Goal: Transaction & Acquisition: Purchase product/service

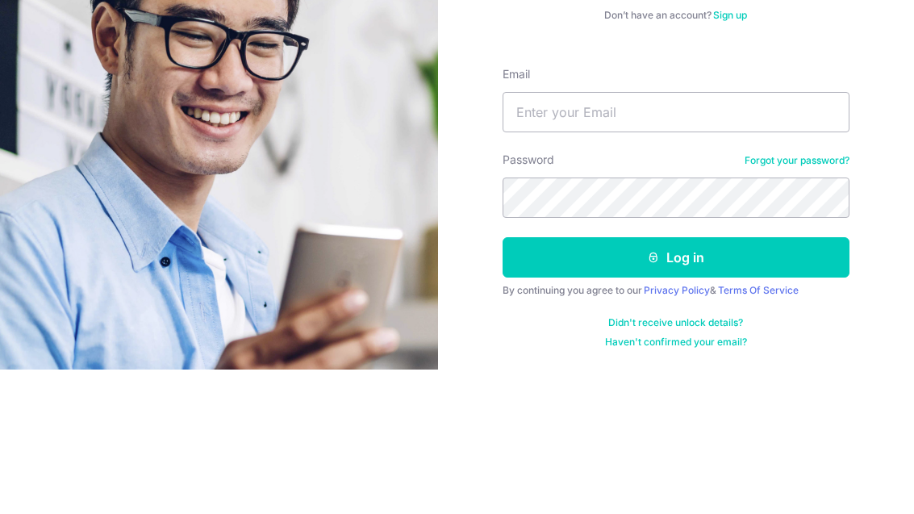
click at [645, 236] on input "Email" at bounding box center [675, 256] width 347 height 40
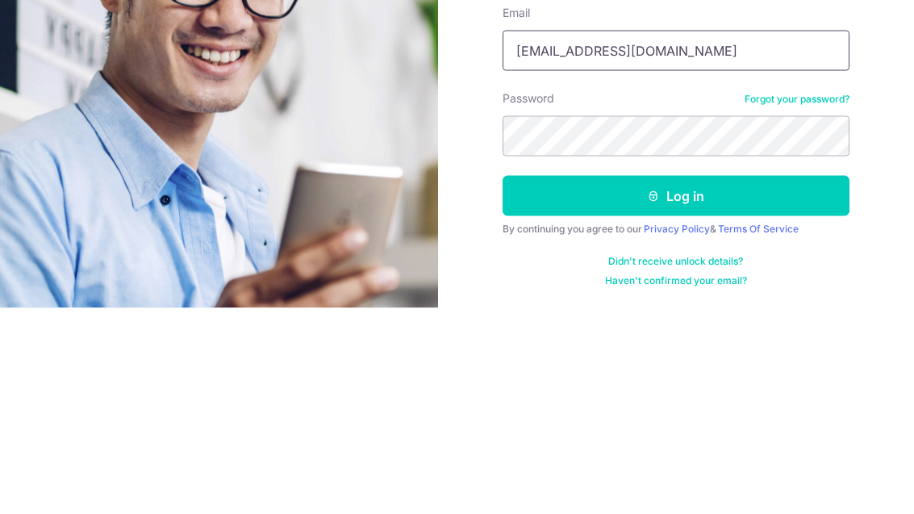
type input "aha482@yahoo.com"
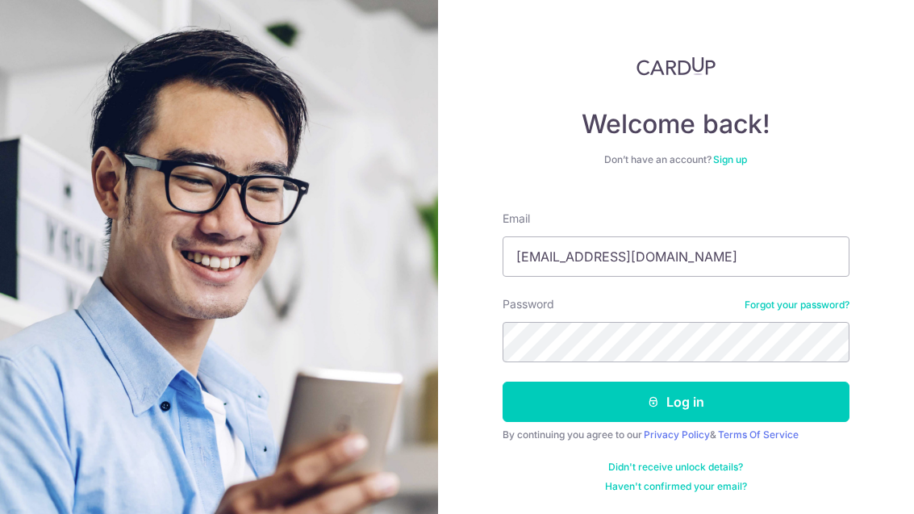
click at [781, 381] on button "Log in" at bounding box center [675, 401] width 347 height 40
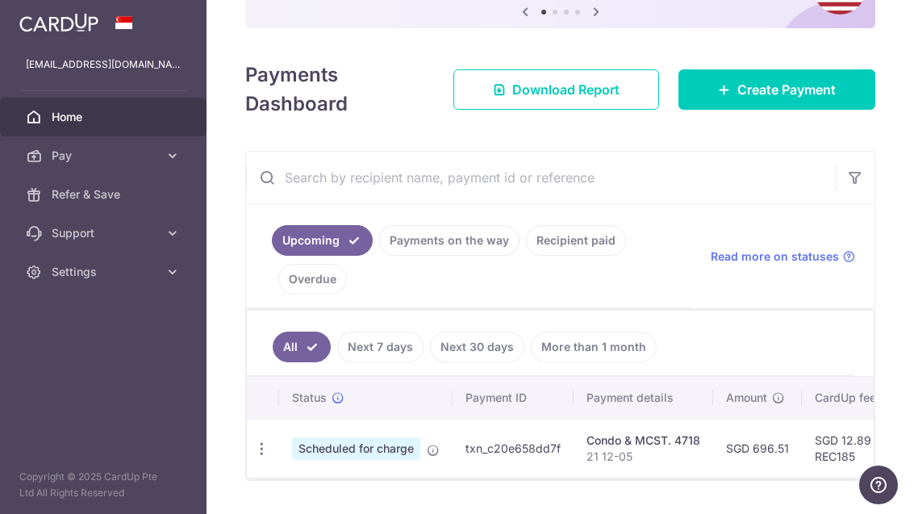
scroll to position [178, 0]
click at [379, 256] on link "Payments on the way" at bounding box center [449, 240] width 140 height 31
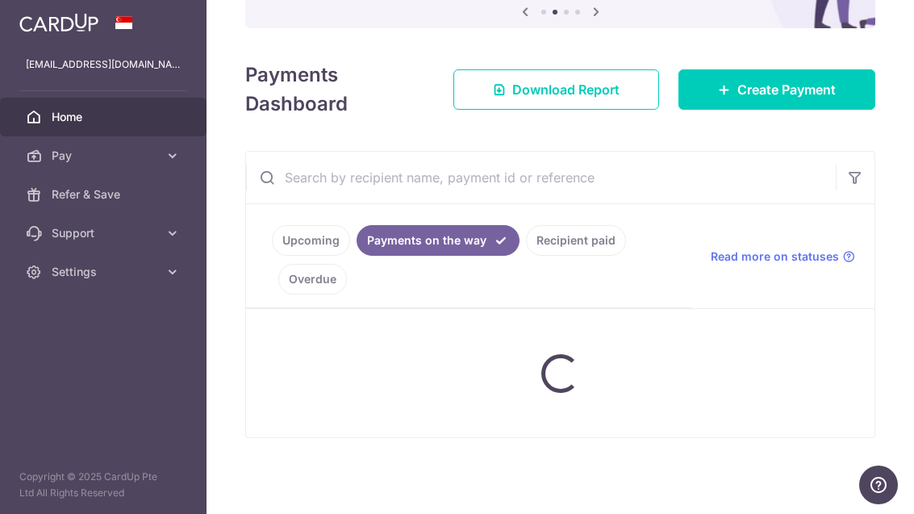
scroll to position [148, 0]
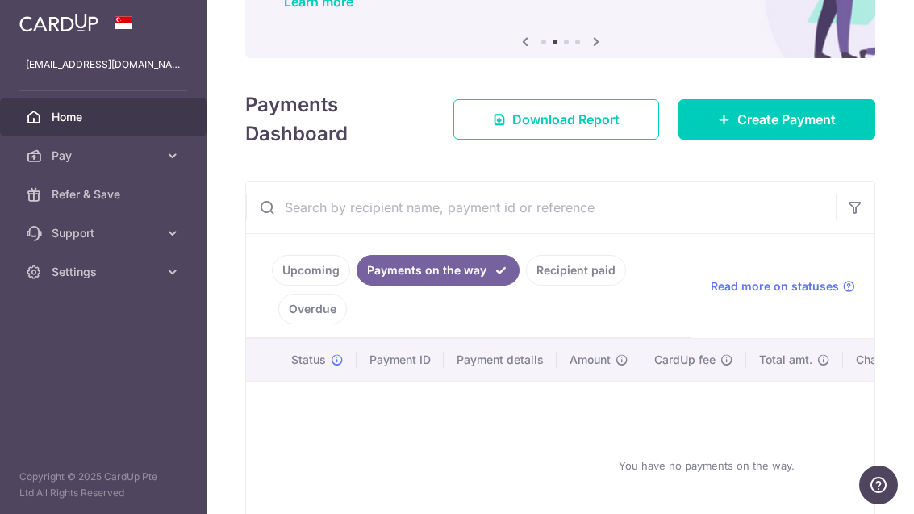
click at [526, 285] on link "Recipient paid" at bounding box center [576, 270] width 100 height 31
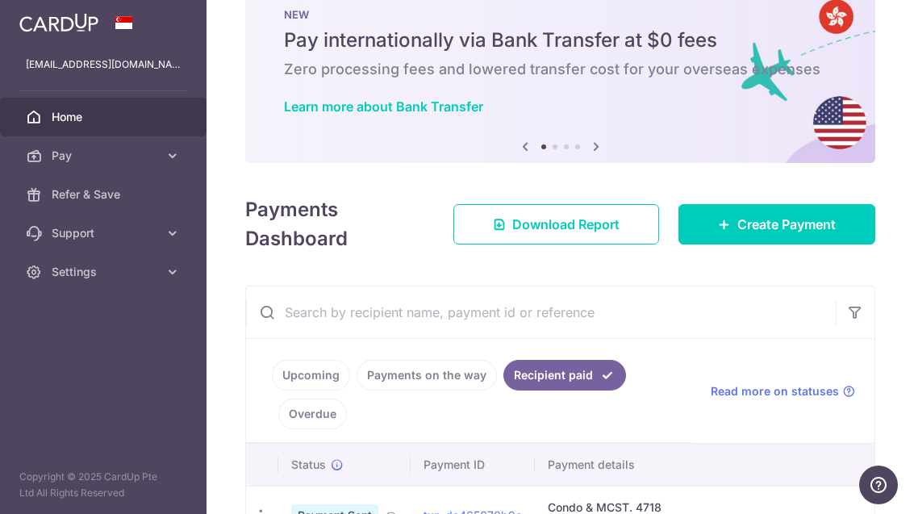
scroll to position [58, 0]
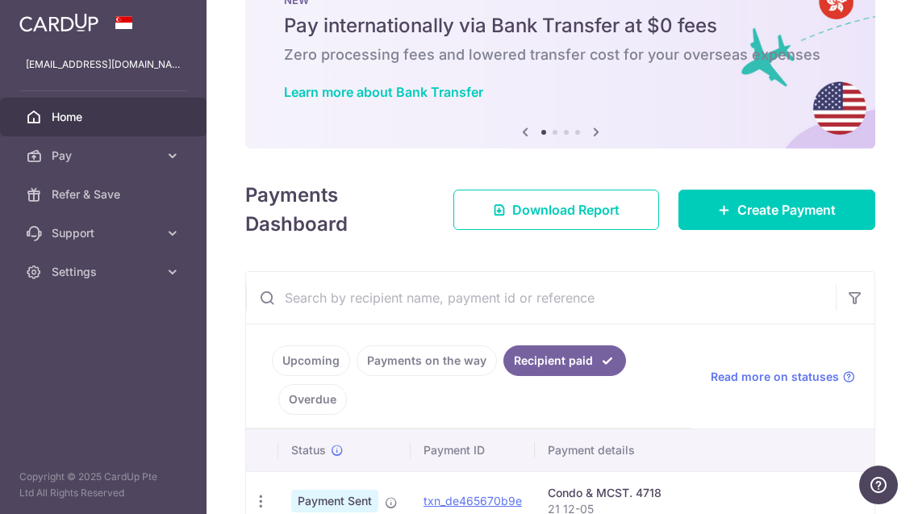
click at [272, 376] on link "Upcoming" at bounding box center [311, 360] width 78 height 31
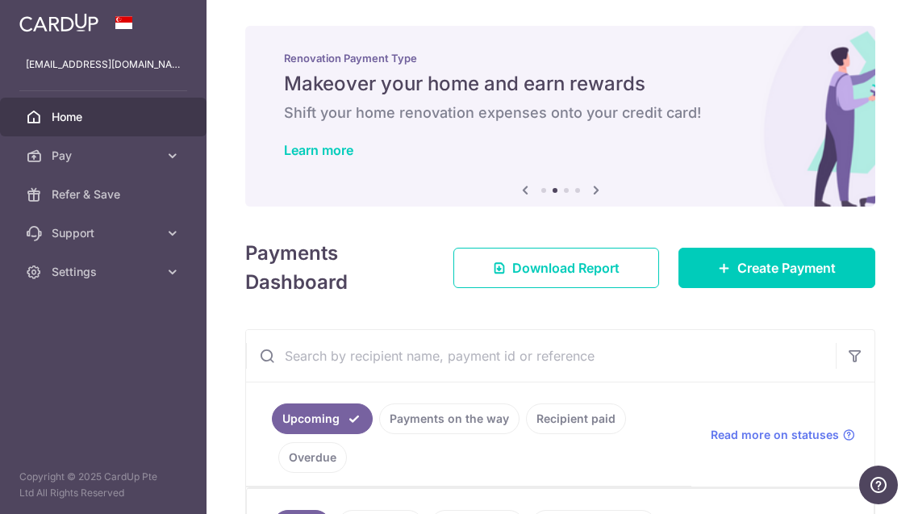
scroll to position [0, 0]
click at [0, 0] on img at bounding box center [0, 0] width 0 height 0
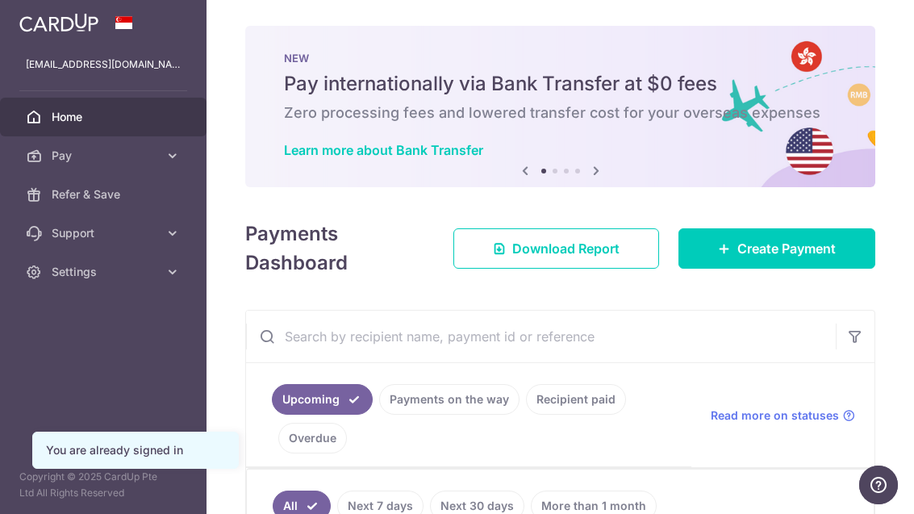
click at [0, 0] on icon "button" at bounding box center [0, 0] width 0 height 0
click at [166, 157] on icon at bounding box center [173, 156] width 16 height 16
click at [93, 191] on span "Payments" at bounding box center [105, 194] width 106 height 16
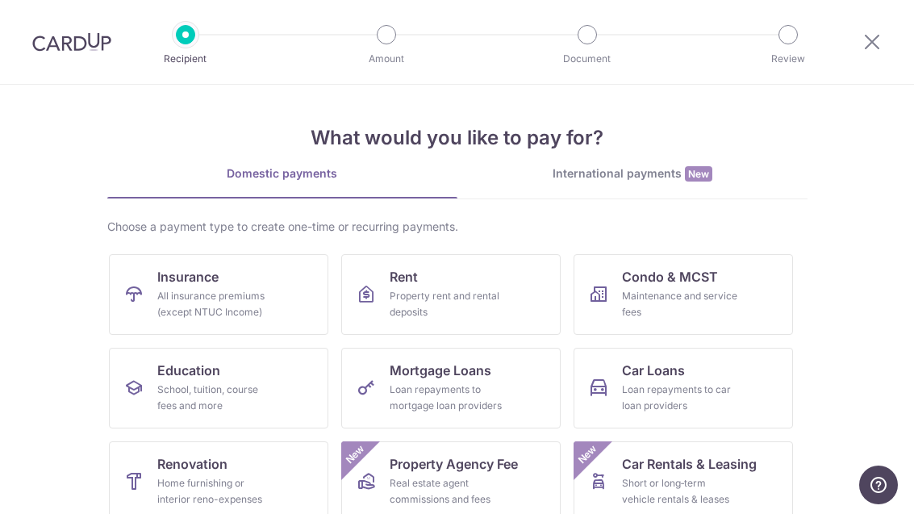
click at [235, 287] on link "Insurance All insurance premiums (except NTUC Income)" at bounding box center [218, 294] width 219 height 81
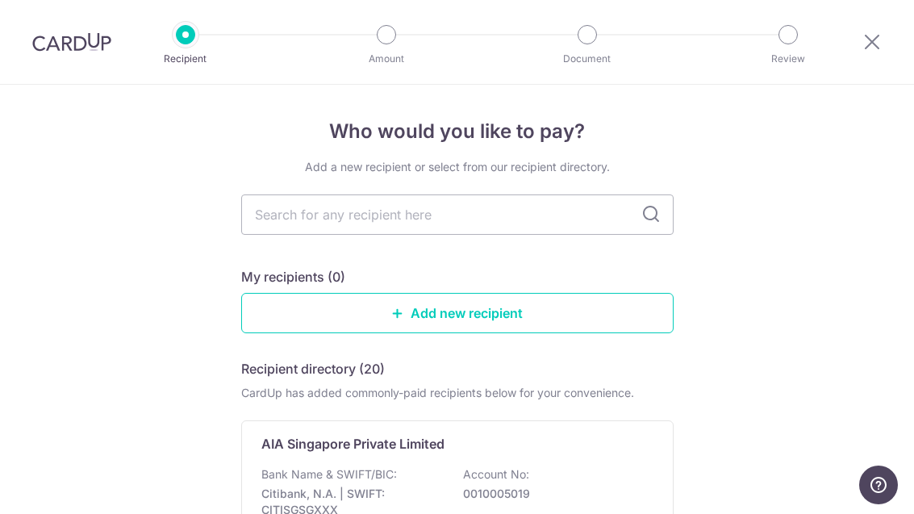
click at [568, 217] on input "text" at bounding box center [457, 214] width 432 height 40
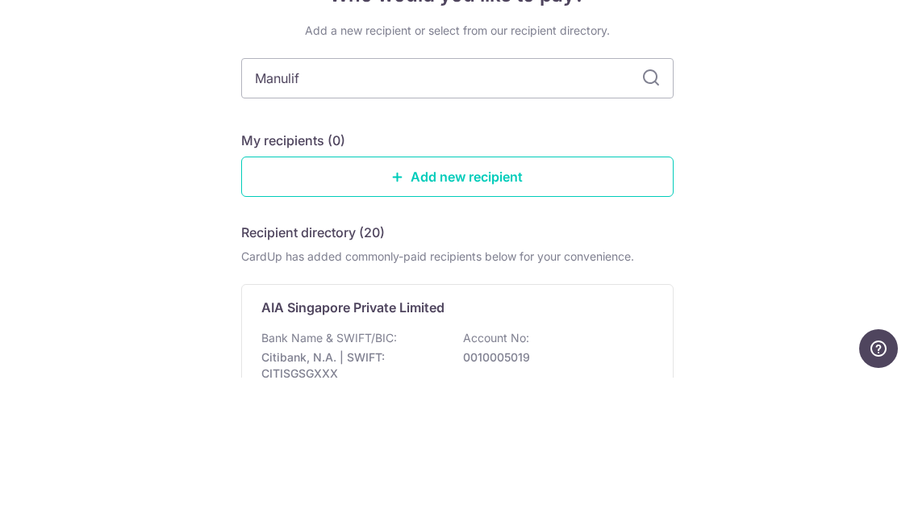
type input "Manulife"
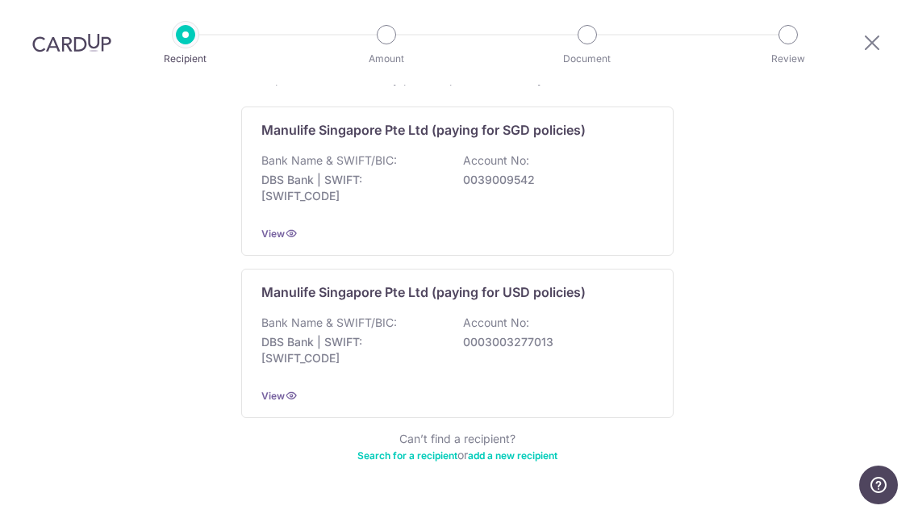
scroll to position [313, 0]
click at [574, 153] on div "Bank Name & SWIFT/BIC: DBS Bank | SWIFT: DBSSSGSGXXX Account No: 0039009542" at bounding box center [457, 183] width 392 height 60
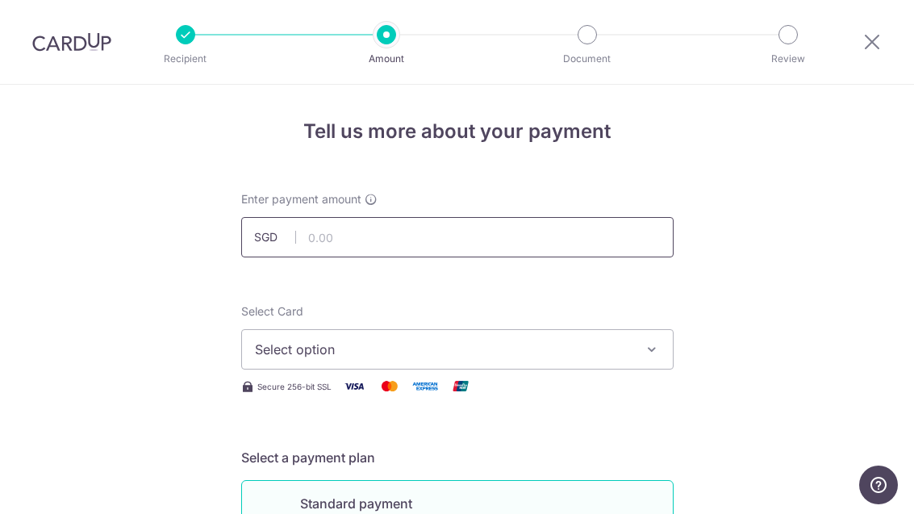
click at [494, 240] on input "text" at bounding box center [457, 237] width 432 height 40
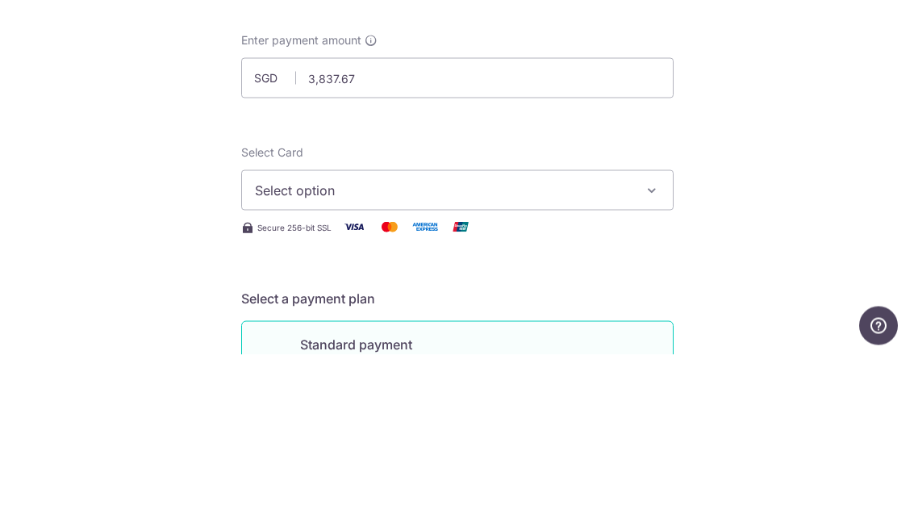
scroll to position [52, 0]
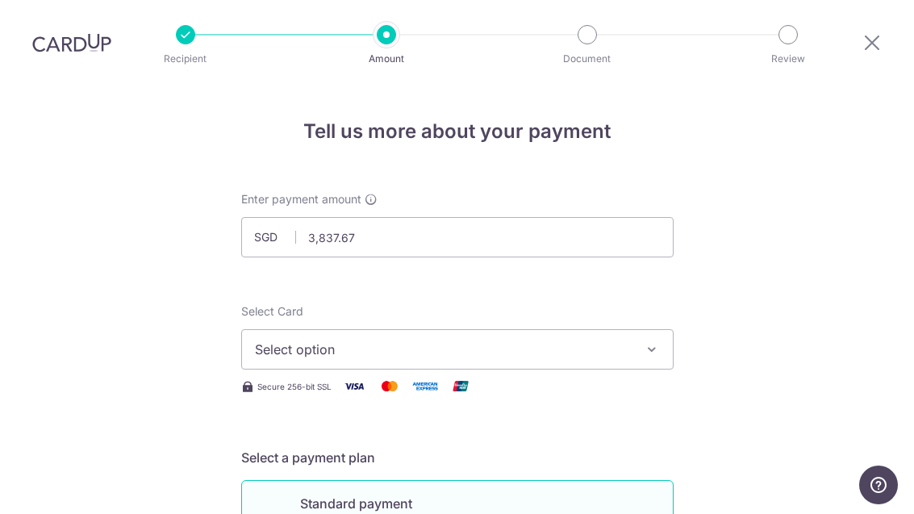
click at [483, 339] on span "Select option" at bounding box center [443, 348] width 376 height 19
type input "3,837.67"
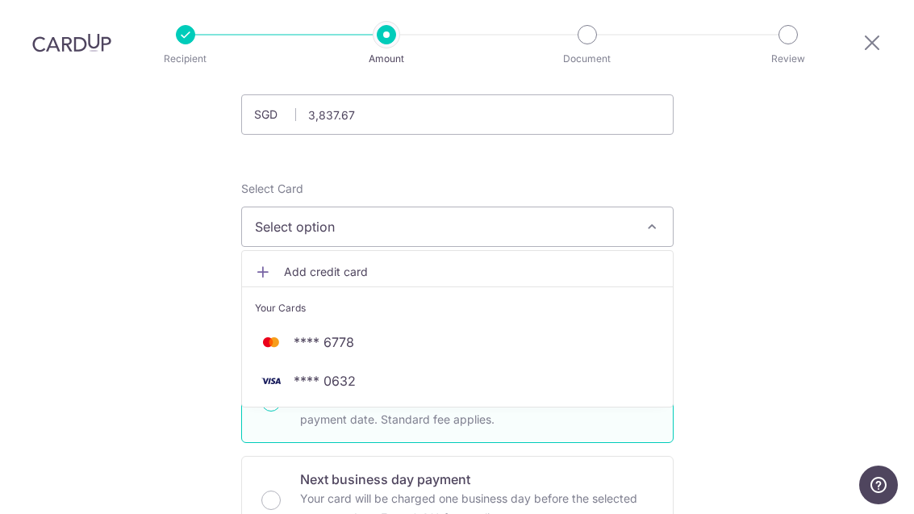
scroll to position [136, 0]
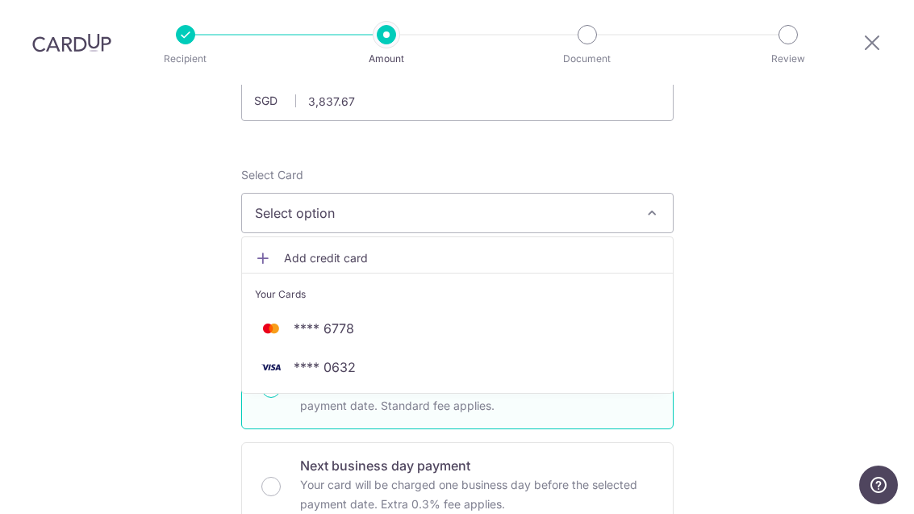
click at [270, 250] on icon at bounding box center [263, 258] width 16 height 16
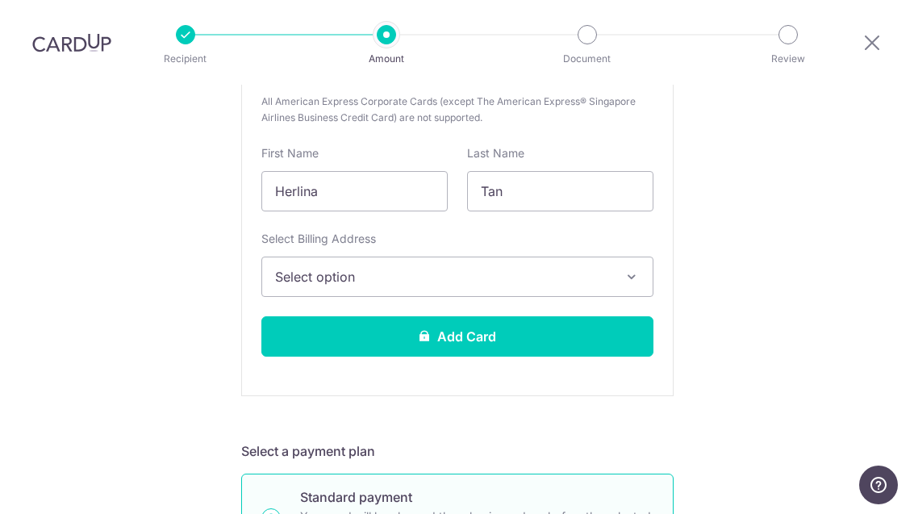
scroll to position [451, 0]
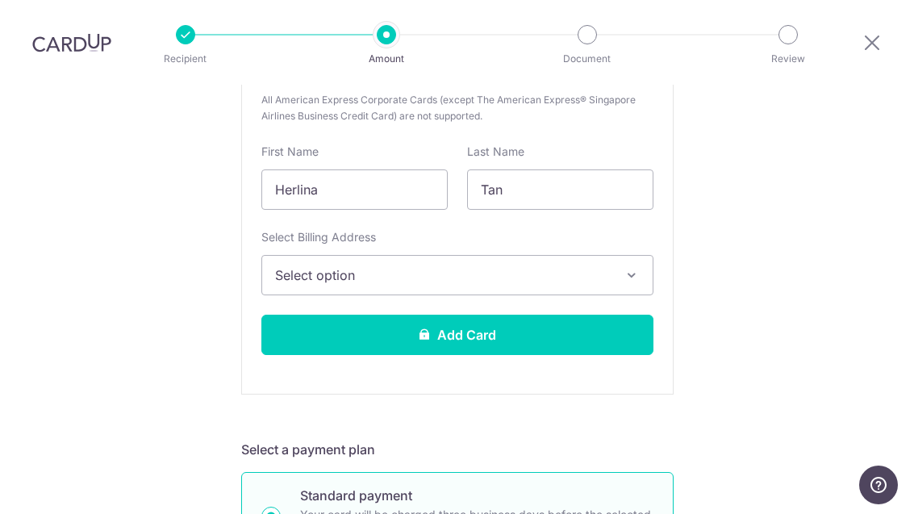
click at [578, 265] on span "Select option" at bounding box center [442, 274] width 335 height 19
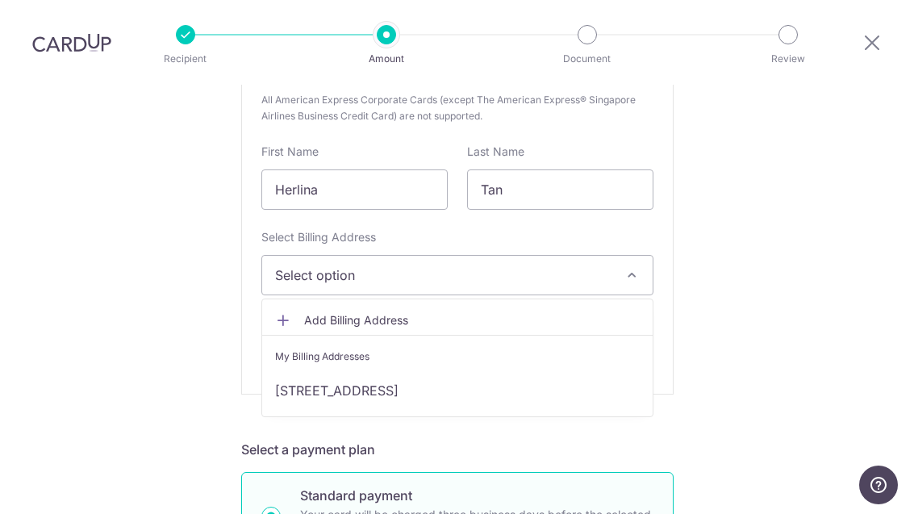
click at [443, 371] on link "21 Fernvale Road, Singapore, Singapore-797637" at bounding box center [457, 390] width 390 height 39
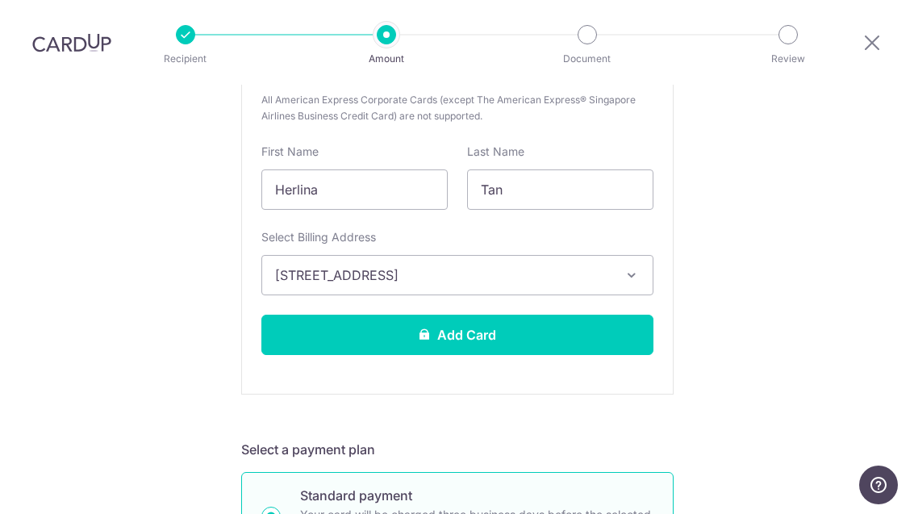
click at [545, 314] on button "Add Card" at bounding box center [457, 334] width 392 height 40
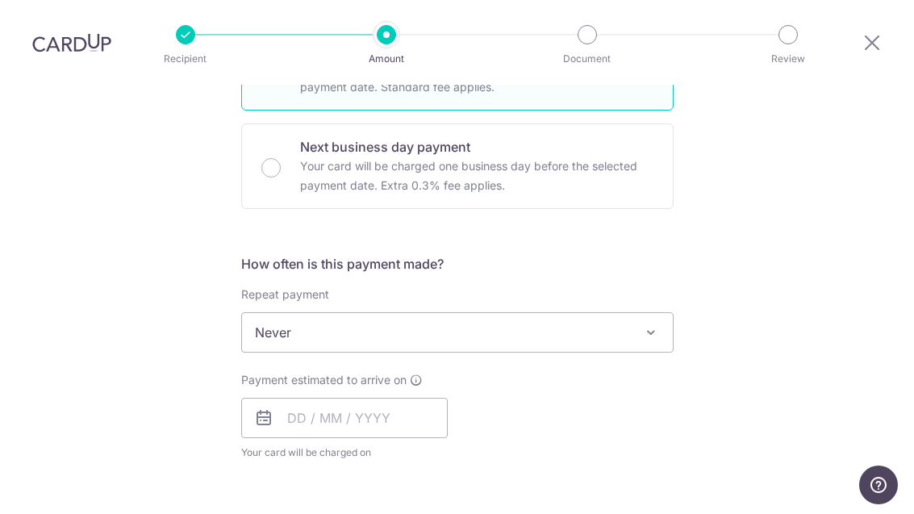
scroll to position [453, 0]
click at [360, 399] on input "text" at bounding box center [344, 419] width 206 height 40
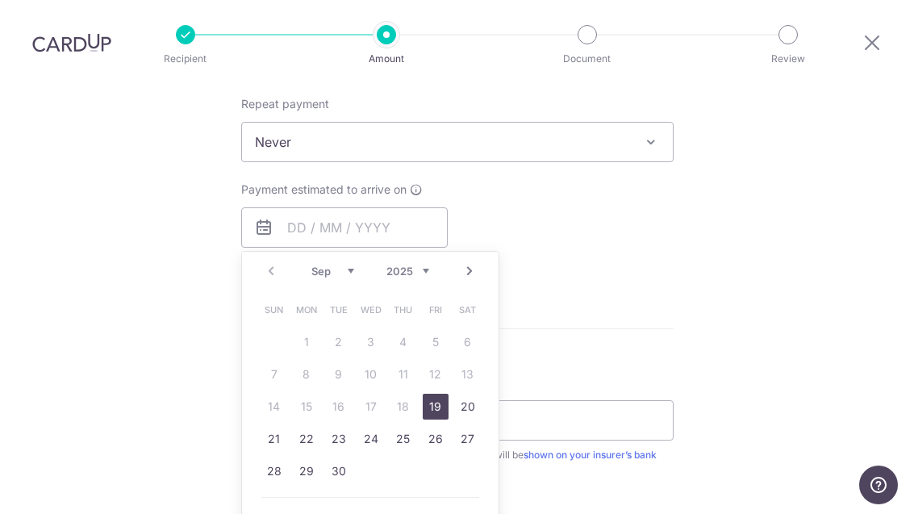
scroll to position [641, 0]
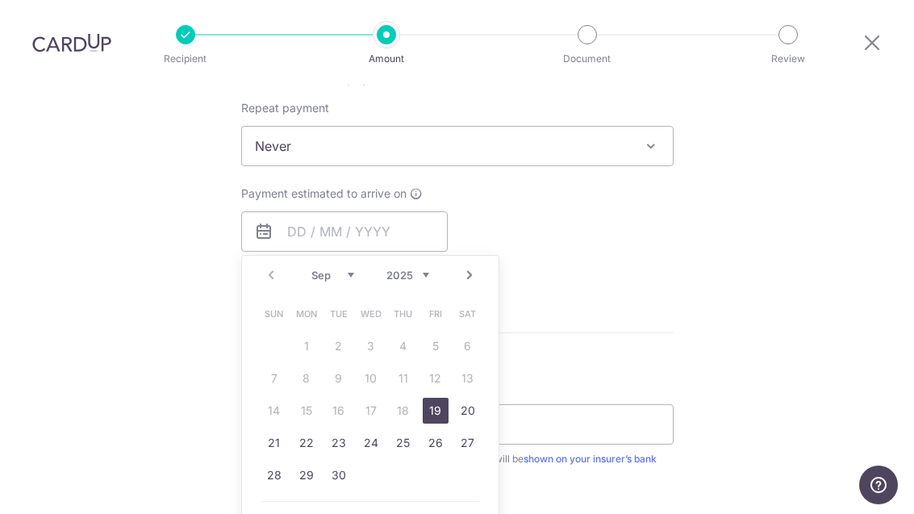
click at [446, 398] on link "19" at bounding box center [436, 411] width 26 height 26
type input "[DATE]"
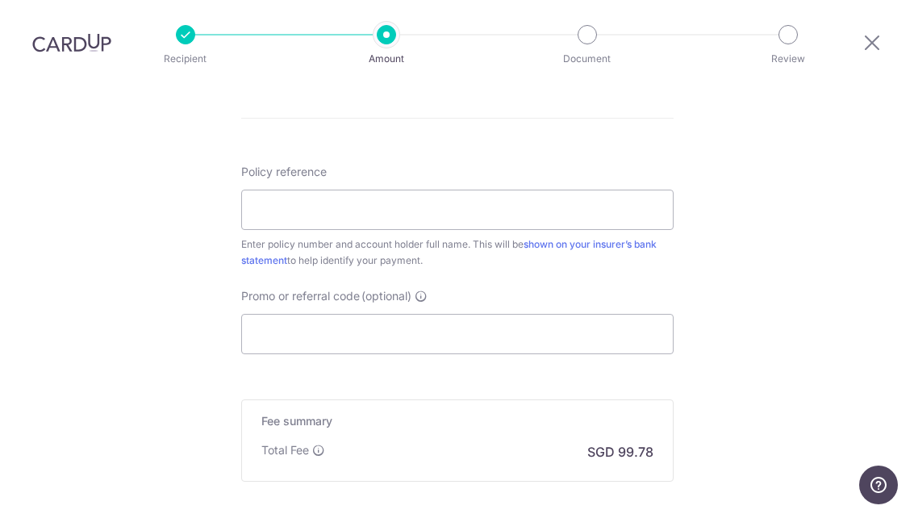
scroll to position [923, 0]
click at [419, 313] on input "Promo or referral code (optional)" at bounding box center [457, 333] width 432 height 40
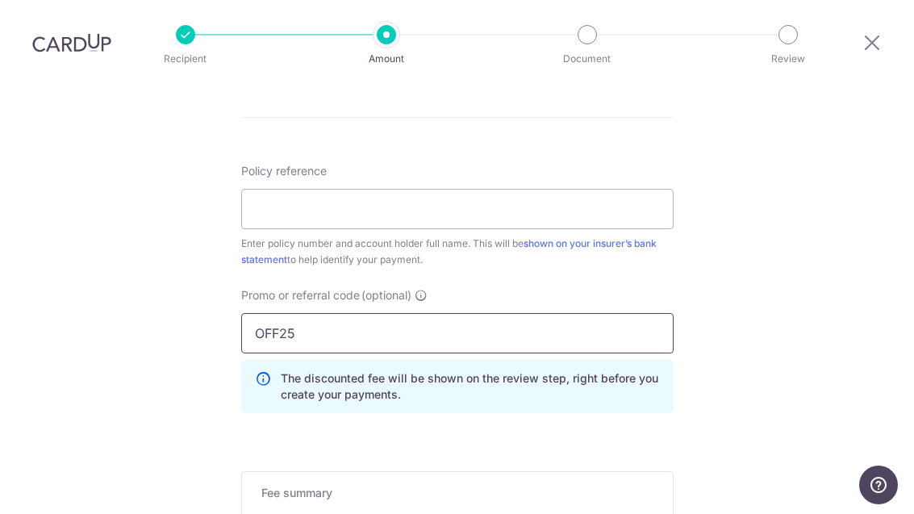
type input "OFF25"
click at [546, 189] on input "Policy reference" at bounding box center [457, 209] width 432 height 40
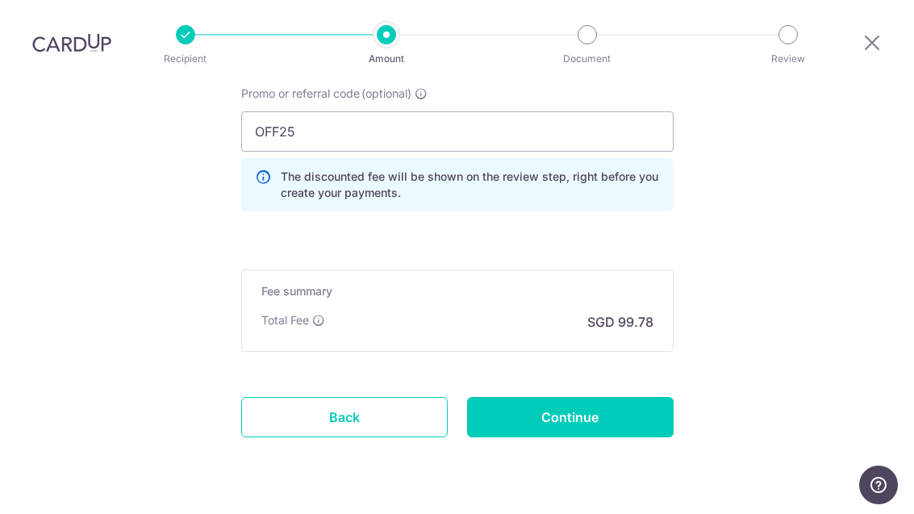
scroll to position [1123, 0]
type input "2492572759 Herlina Tan"
click at [608, 398] on input "Continue" at bounding box center [570, 418] width 206 height 40
type input "Create Schedule"
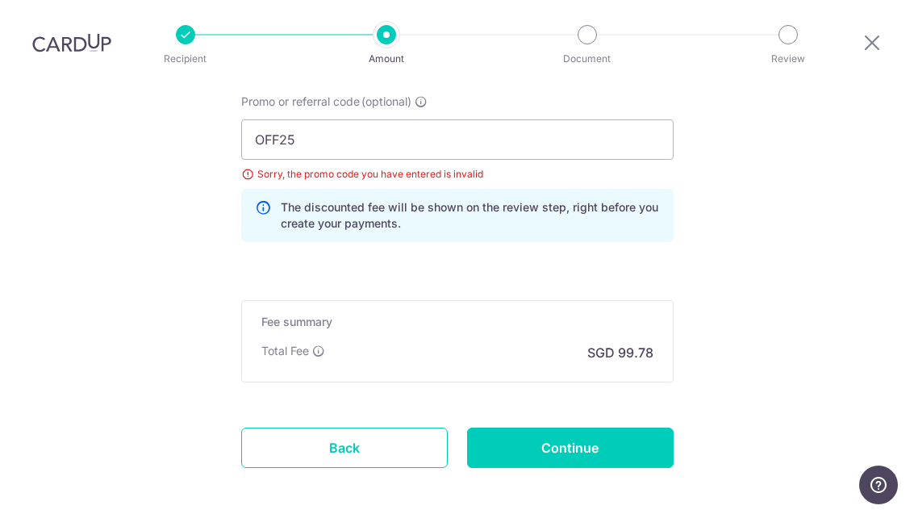
scroll to position [1114, 0]
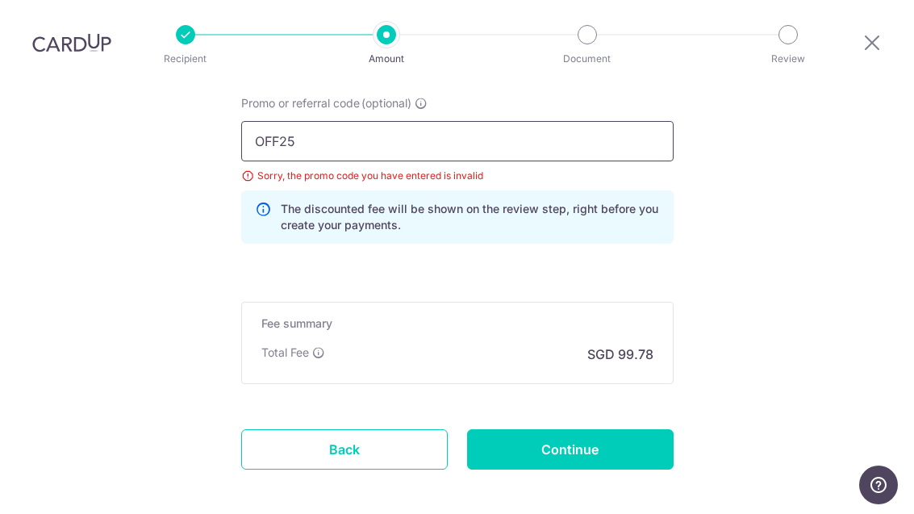
click at [322, 121] on input "OFF25" at bounding box center [457, 141] width 432 height 40
type input "OFF225"
click at [643, 429] on input "Continue" at bounding box center [570, 449] width 206 height 40
type input "Update Schedule"
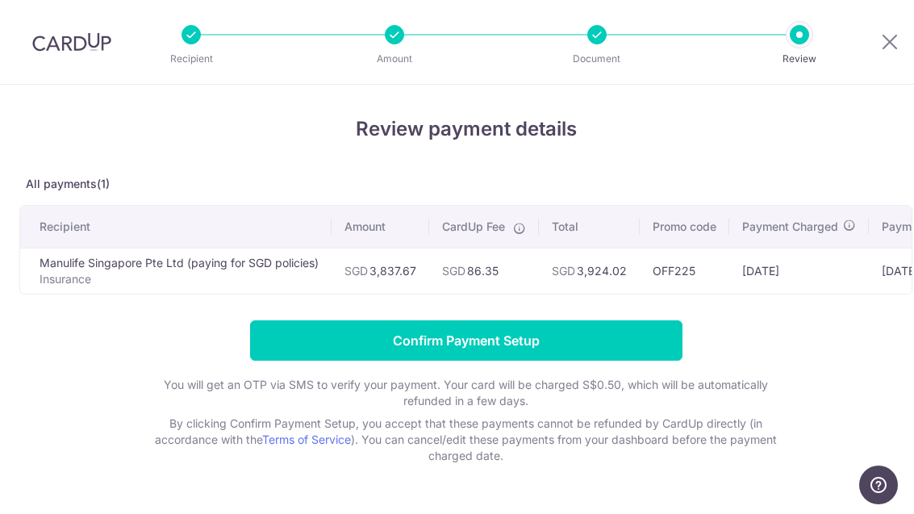
scroll to position [2, 0]
click at [623, 341] on input "Confirm Payment Setup" at bounding box center [466, 340] width 432 height 40
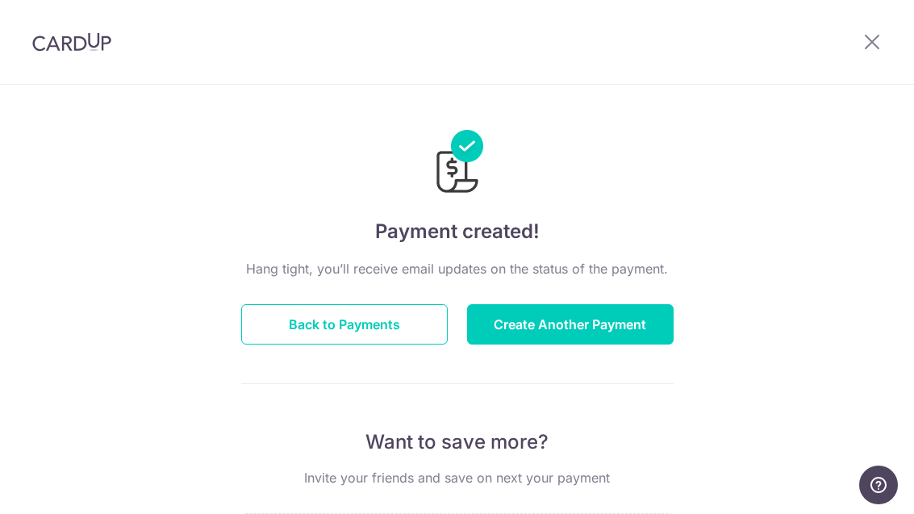
click at [365, 322] on button "Back to Payments" at bounding box center [344, 324] width 206 height 40
